Goal: Find specific page/section: Find specific page/section

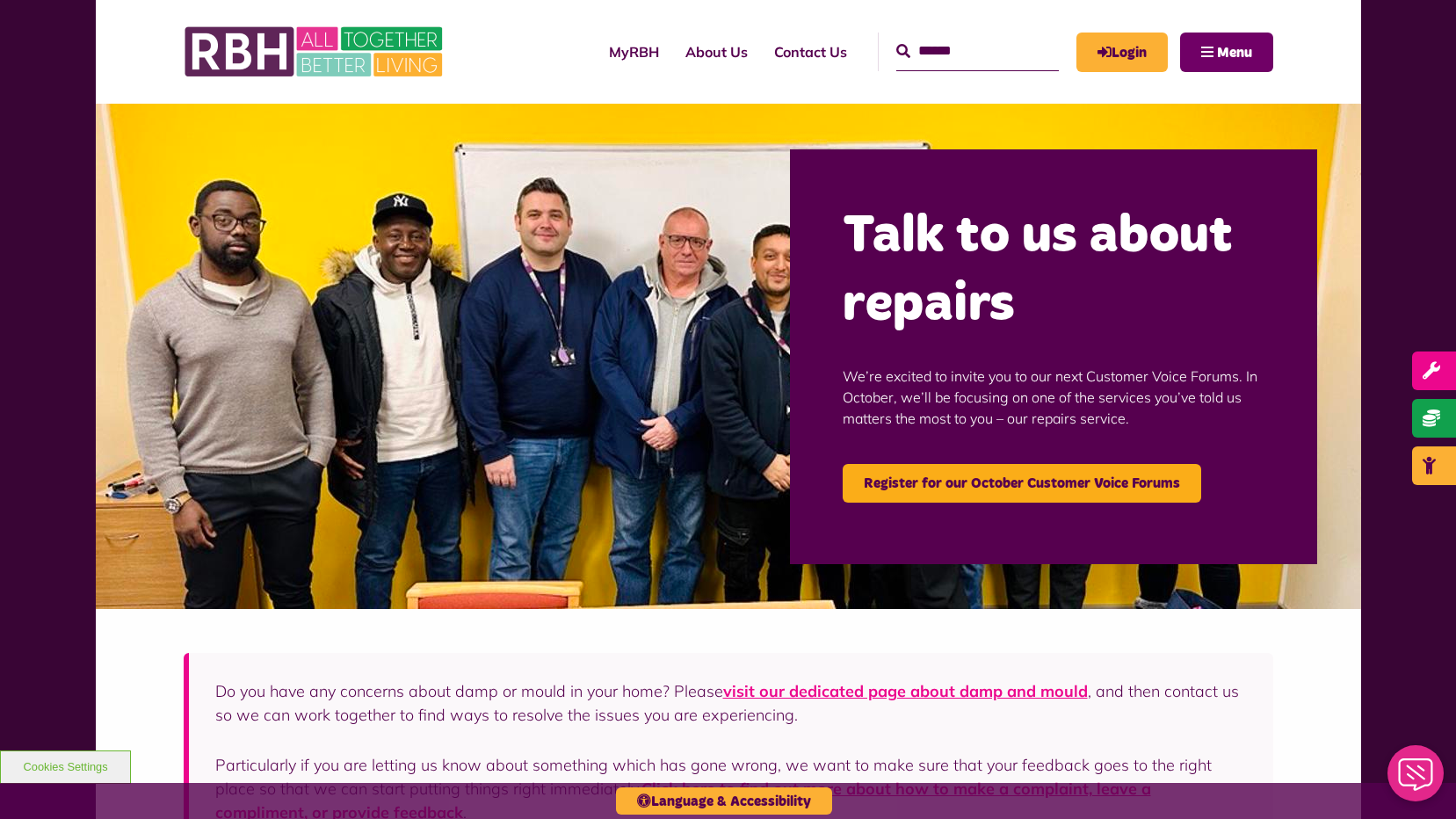
click at [1222, 62] on button "Menu" at bounding box center [1227, 52] width 93 height 40
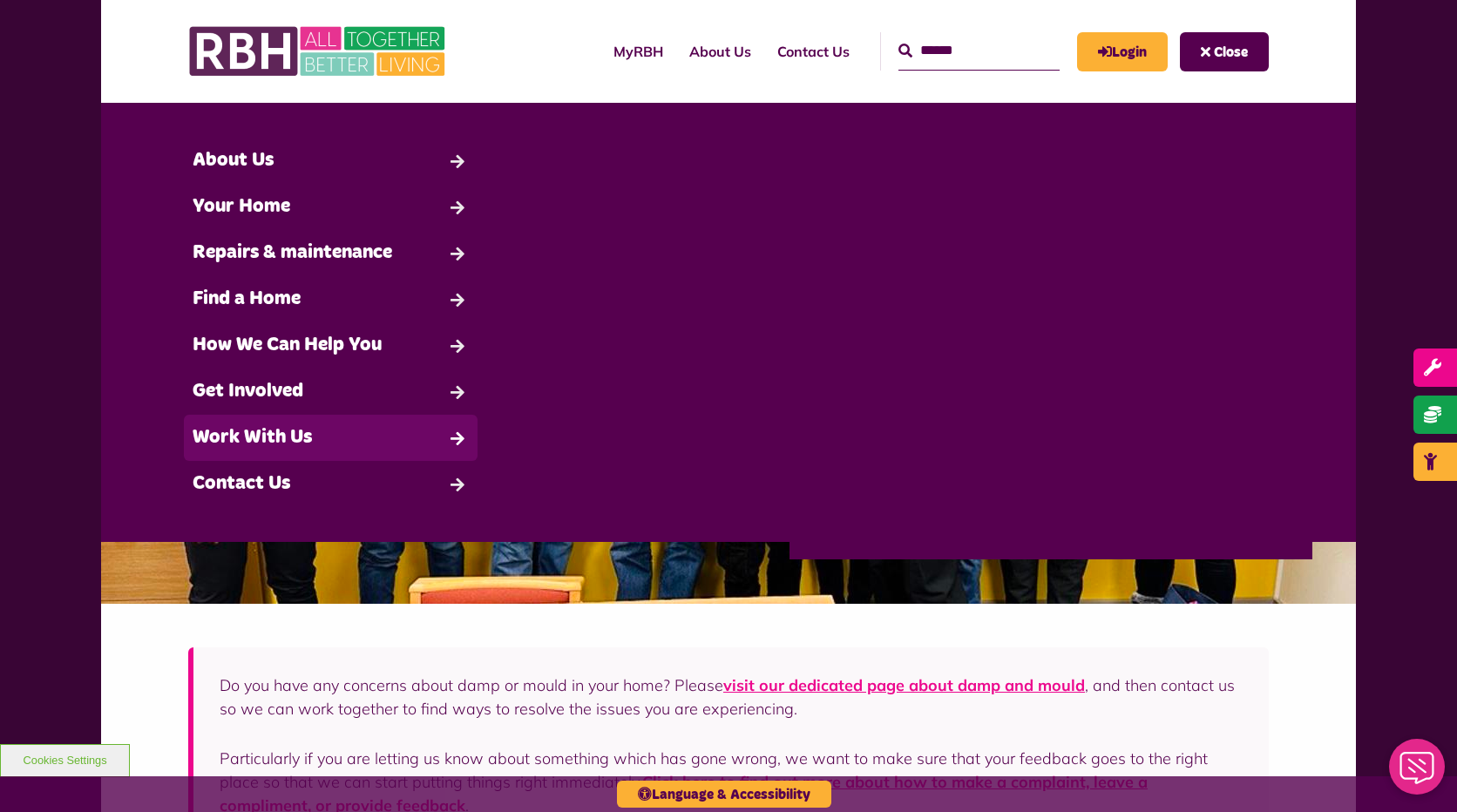
click at [334, 424] on link "Work With Us" at bounding box center [330, 437] width 293 height 47
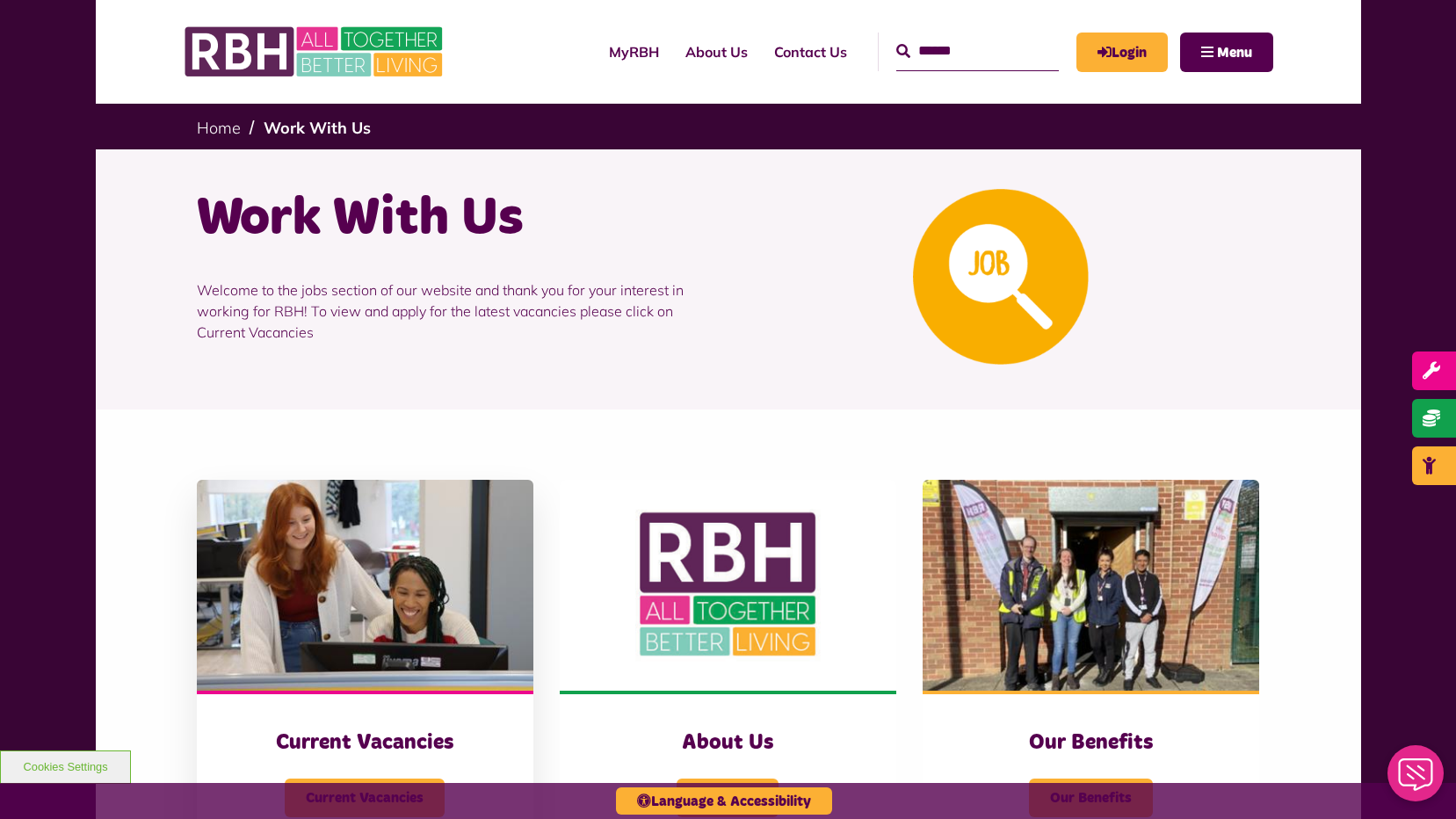
click at [350, 742] on h3 "Current Vacancies" at bounding box center [365, 743] width 267 height 27
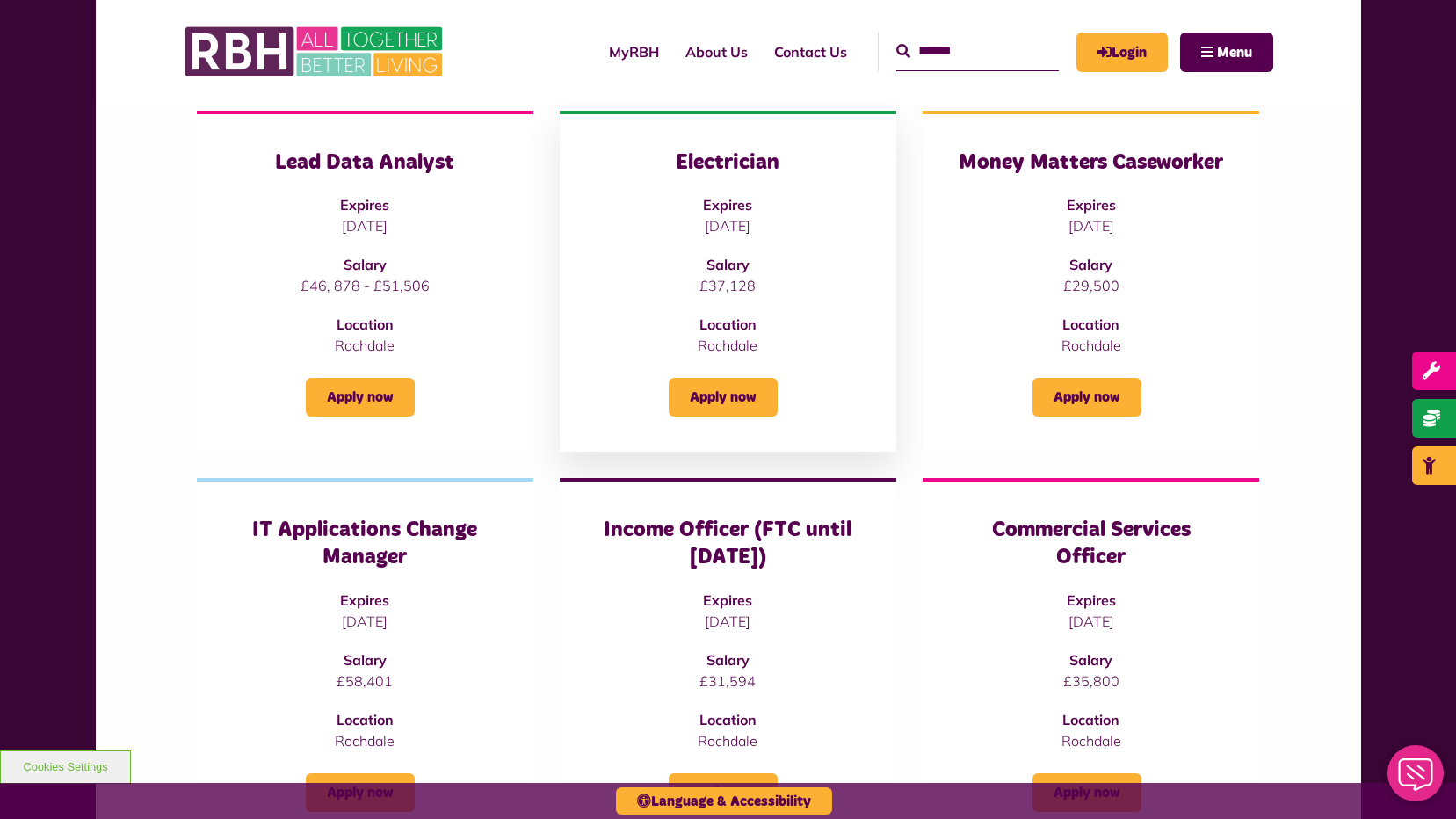
scroll to position [352, 0]
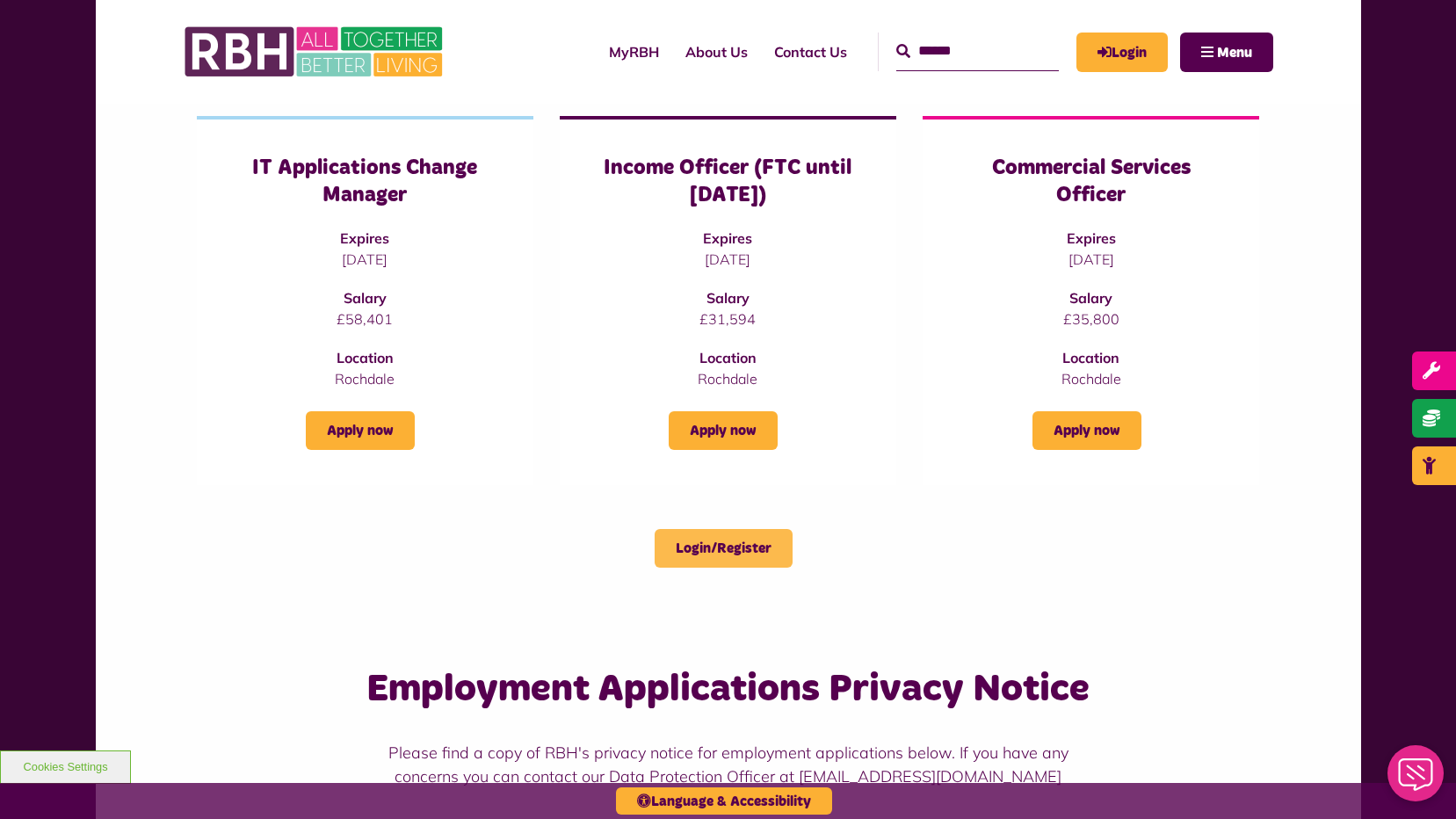
click at [705, 552] on link "Login/Register" at bounding box center [724, 548] width 138 height 39
